Goal: Navigation & Orientation: Find specific page/section

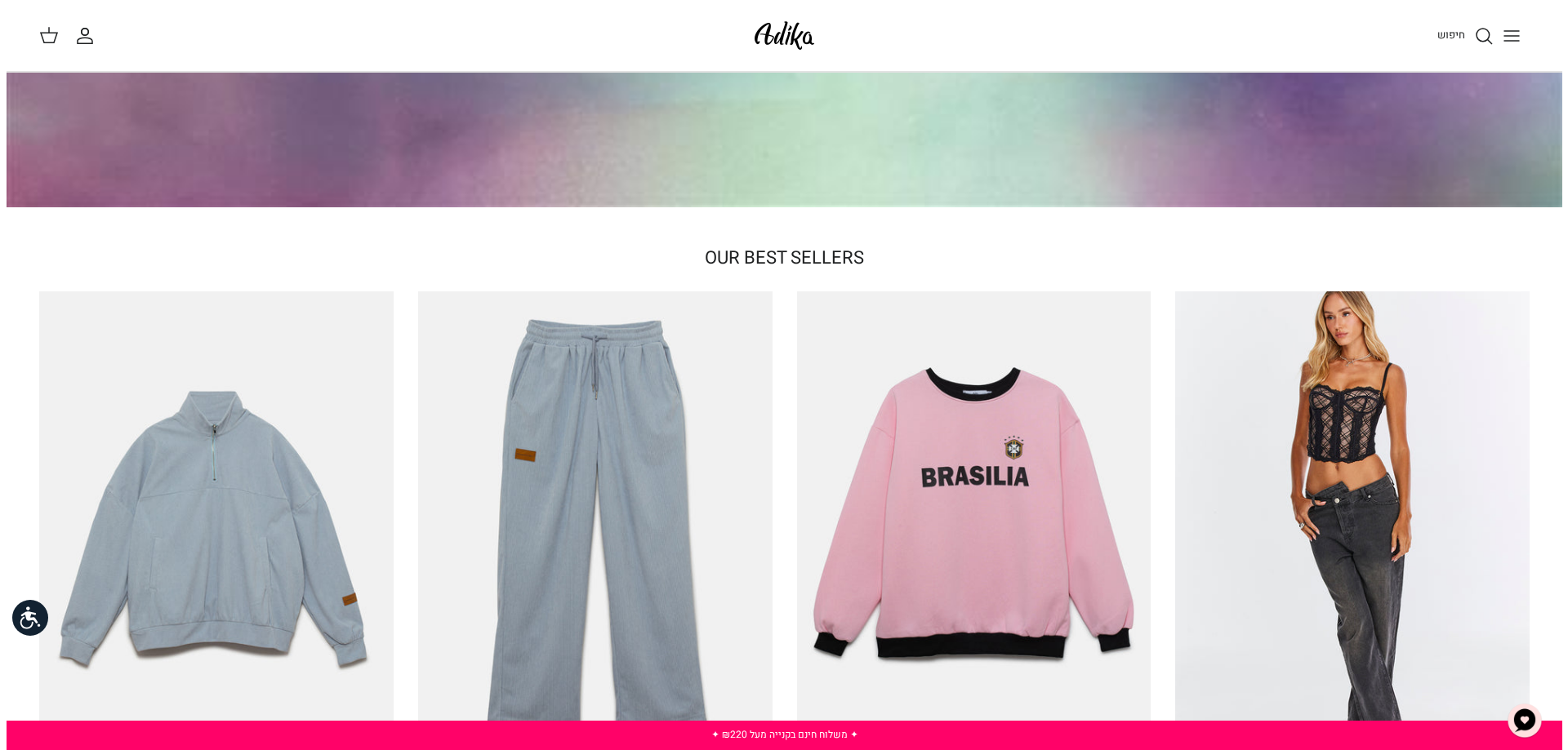
scroll to position [96, 0]
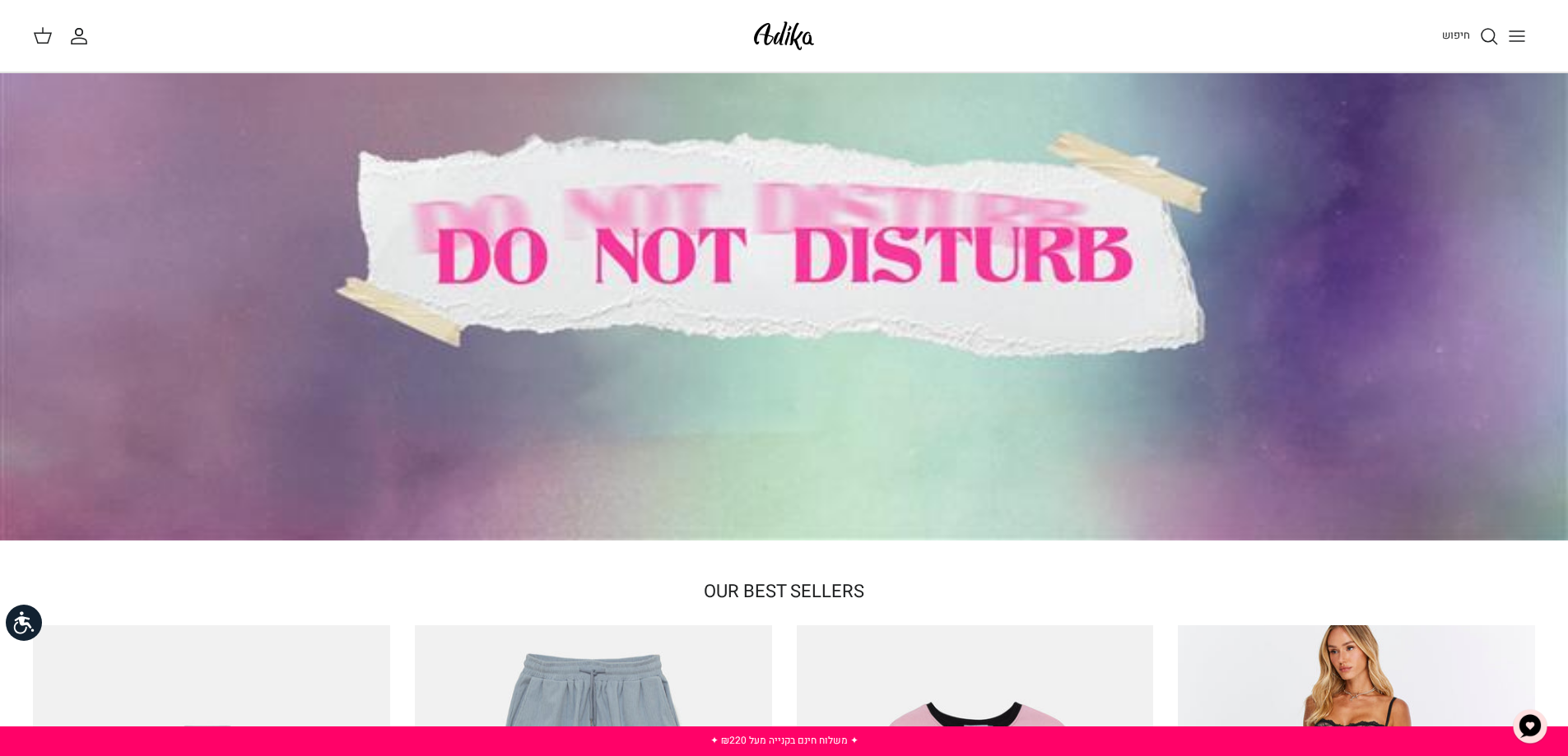
click at [1518, 38] on icon "Toggle menu" at bounding box center [1517, 36] width 20 height 20
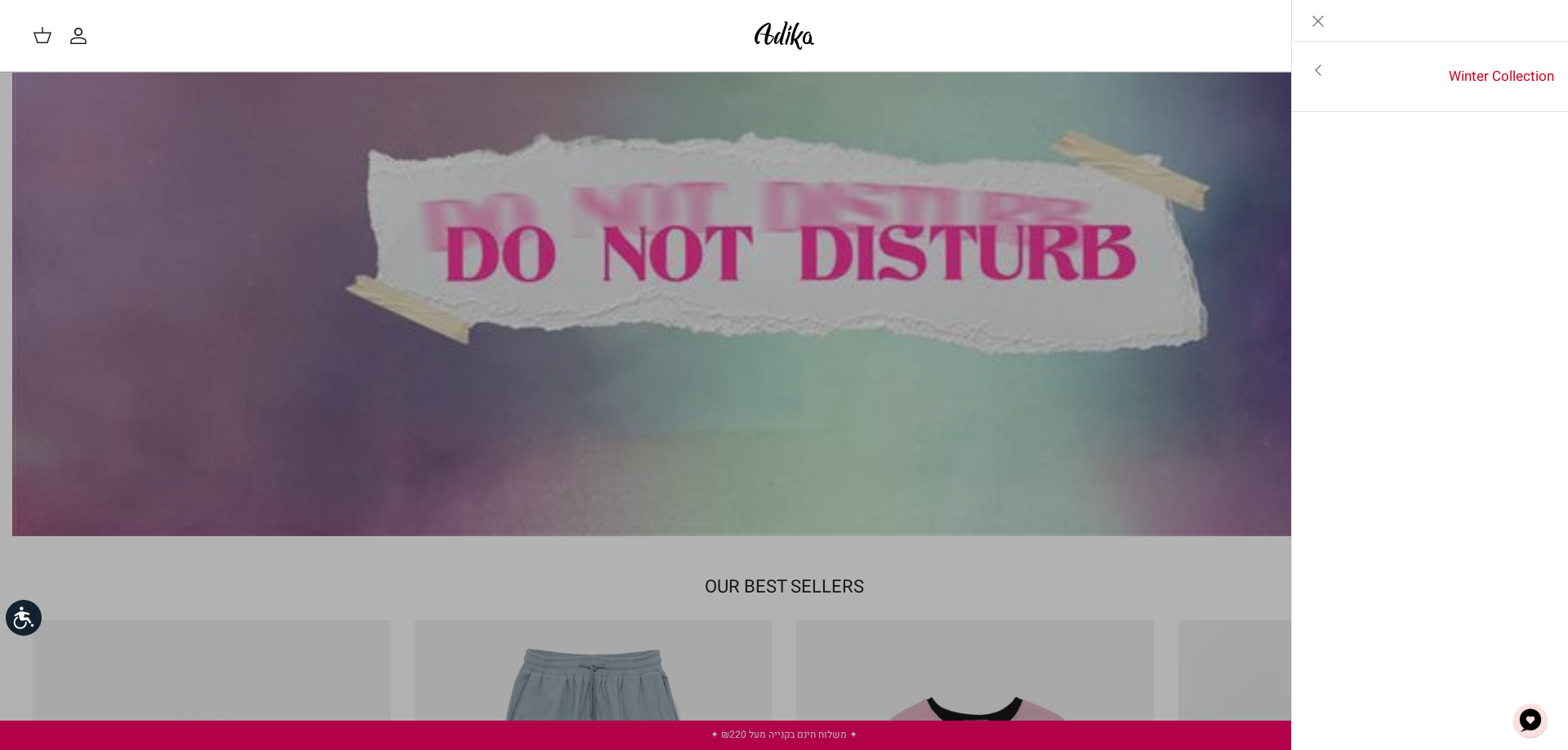
click at [1321, 68] on icon "Toggle menu" at bounding box center [1319, 70] width 20 height 20
click at [1415, 72] on link "לכל הפריטים" at bounding box center [1429, 71] width 260 height 41
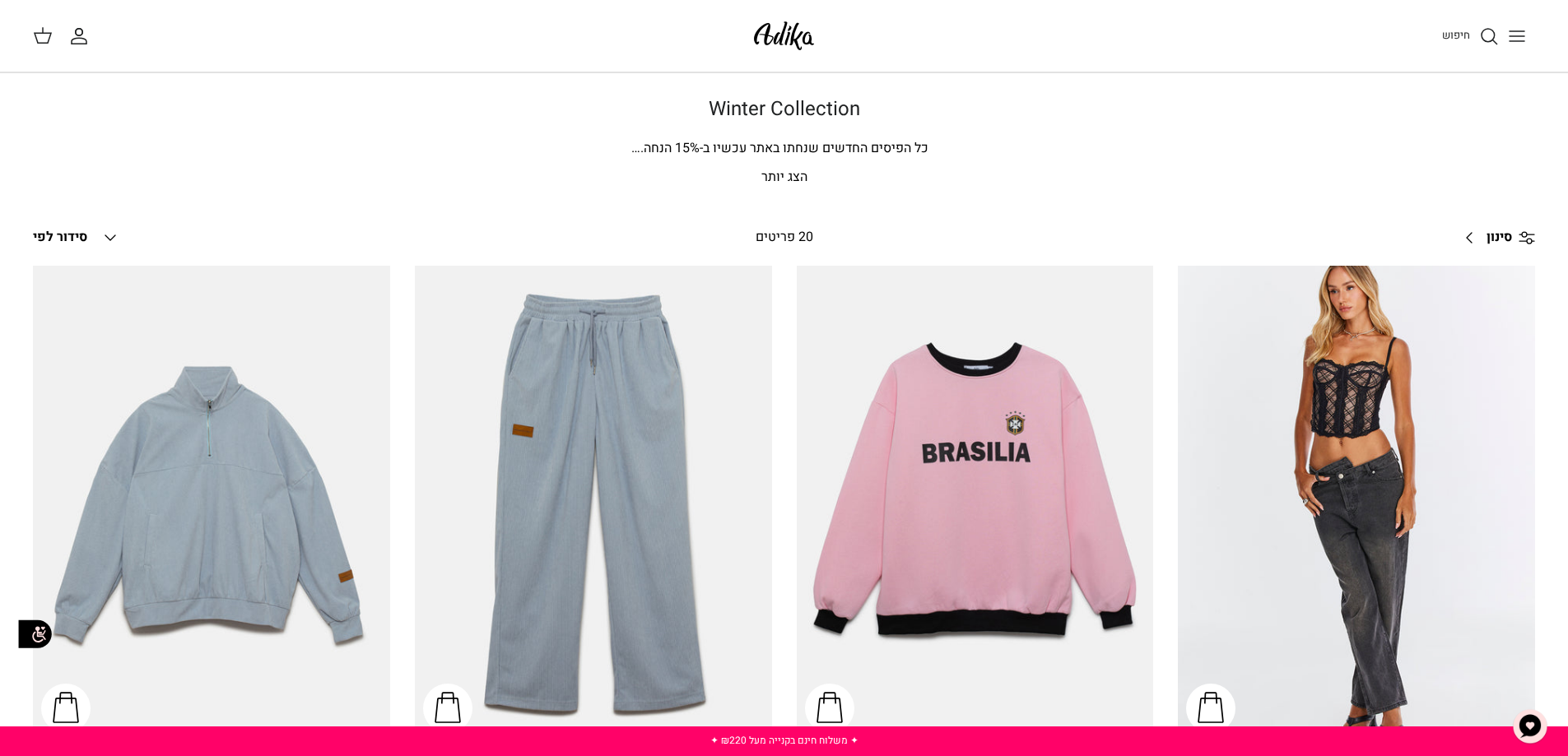
click at [646, 144] on span "% הנחה." at bounding box center [665, 148] width 68 height 20
click at [1526, 40] on icon "Toggle menu" at bounding box center [1517, 36] width 20 height 20
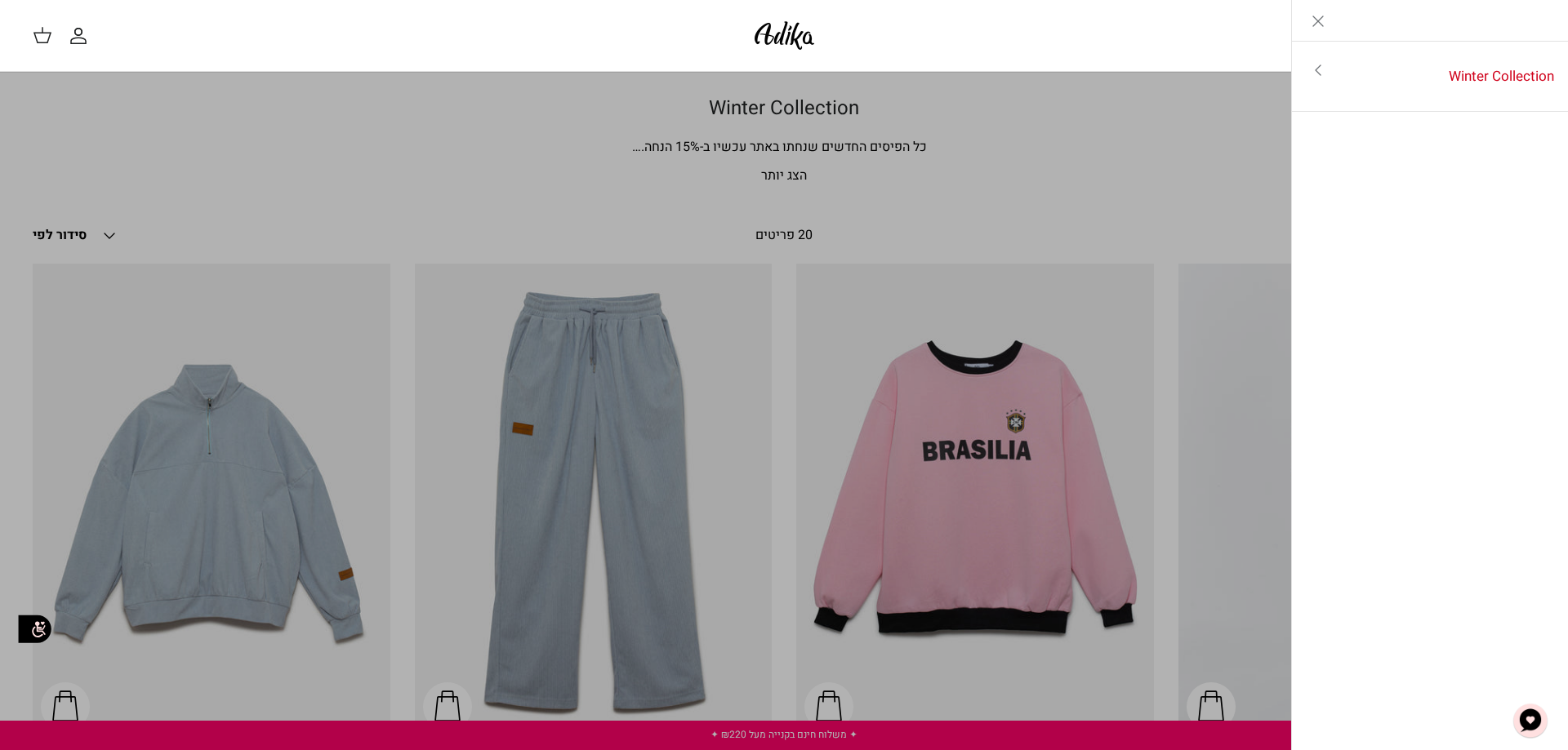
click at [1327, 25] on icon "Close" at bounding box center [1319, 22] width 20 height 20
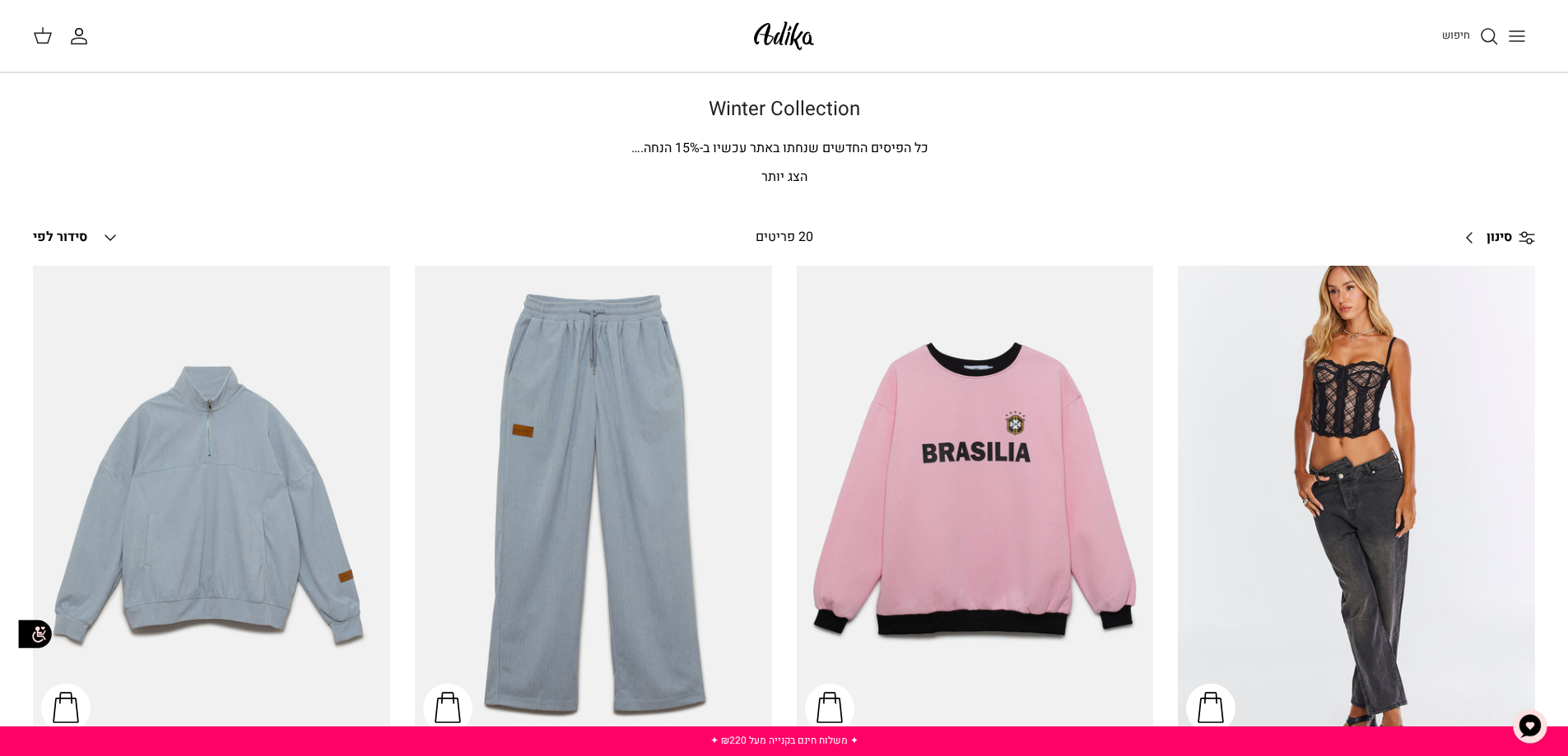
click at [1523, 28] on icon "Toggle menu" at bounding box center [1517, 36] width 20 height 20
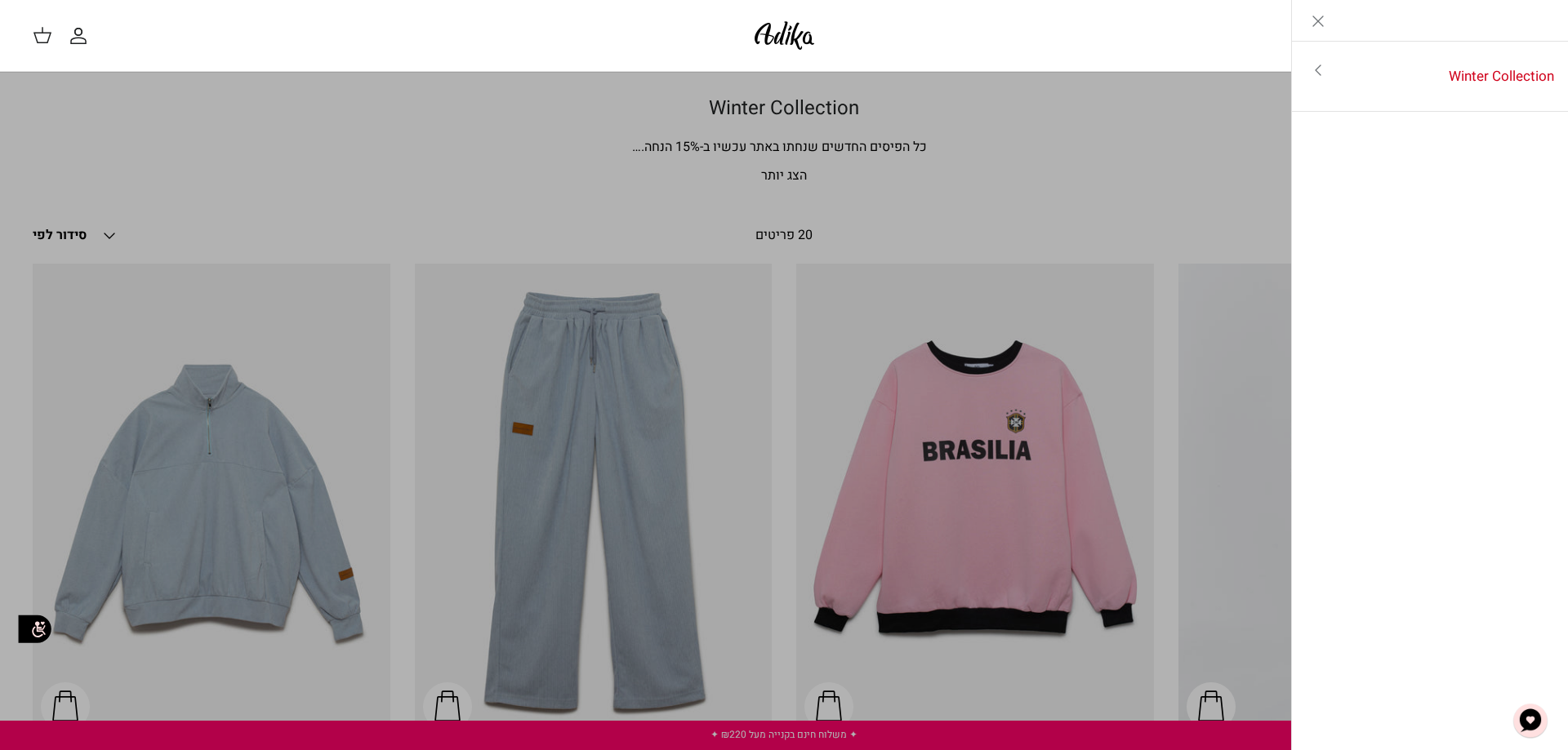
click at [1318, 78] on icon "Toggle menu" at bounding box center [1319, 70] width 20 height 20
